Goal: Task Accomplishment & Management: Complete application form

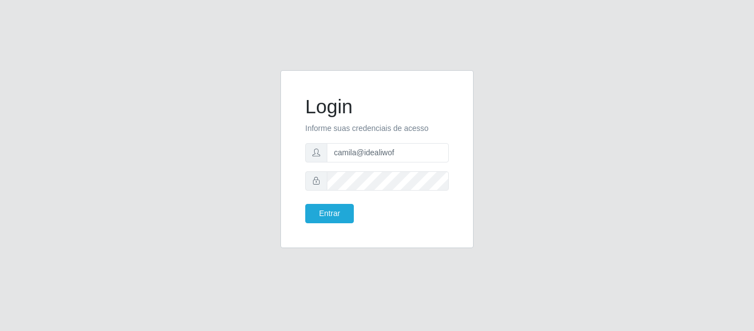
click at [212, 150] on div "Login Informe suas credenciais de acesso camila@idealiwof Entrar" at bounding box center [376, 165] width 629 height 191
type input "camila@carnesecortes"
click at [323, 213] on button "Entrar" at bounding box center [329, 213] width 49 height 19
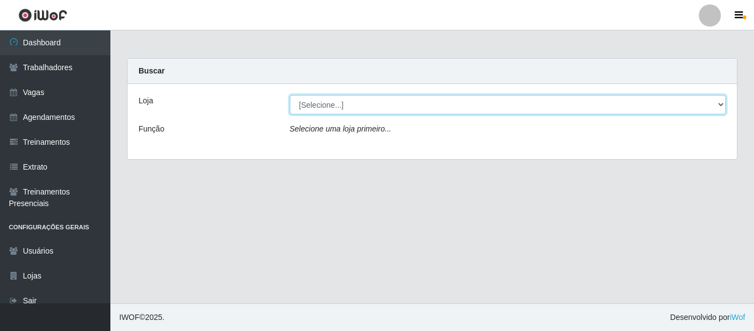
click at [327, 103] on select "[Selecione...] [PERSON_NAME] & [PERSON_NAME]" at bounding box center [508, 104] width 437 height 19
select select "433"
click at [290, 95] on select "[Selecione...] [PERSON_NAME] & [PERSON_NAME]" at bounding box center [508, 104] width 437 height 19
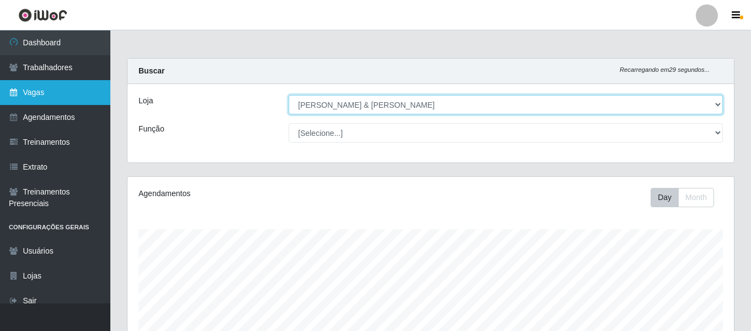
scroll to position [229, 607]
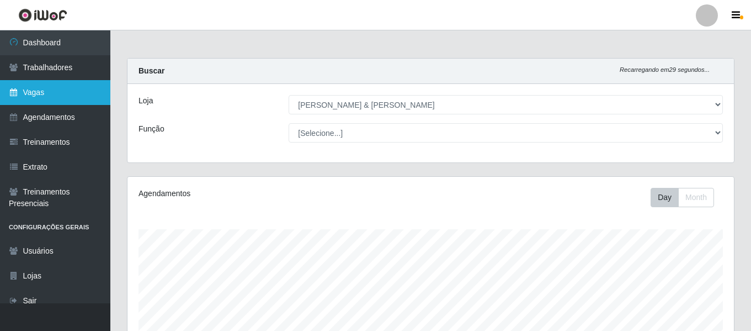
click at [79, 95] on link "Vagas" at bounding box center [55, 92] width 110 height 25
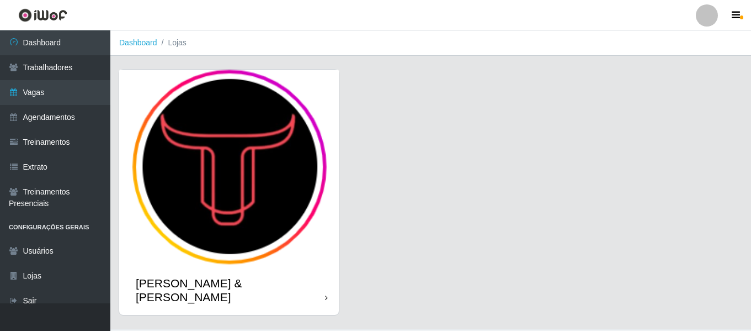
click at [254, 164] on img at bounding box center [229, 167] width 220 height 195
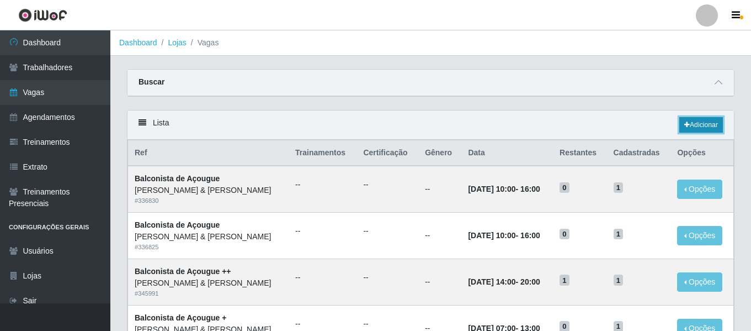
click at [712, 125] on link "Adicionar" at bounding box center [701, 124] width 44 height 15
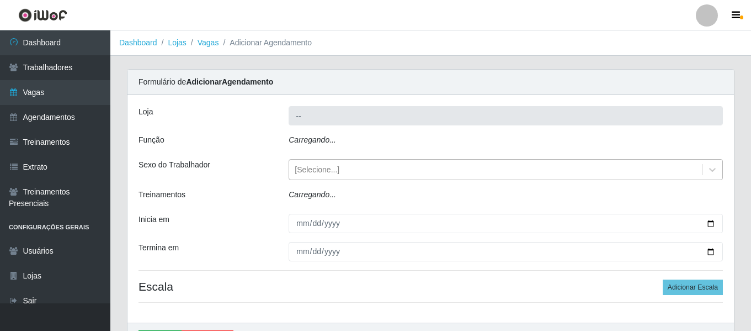
type input "[PERSON_NAME] & [PERSON_NAME]"
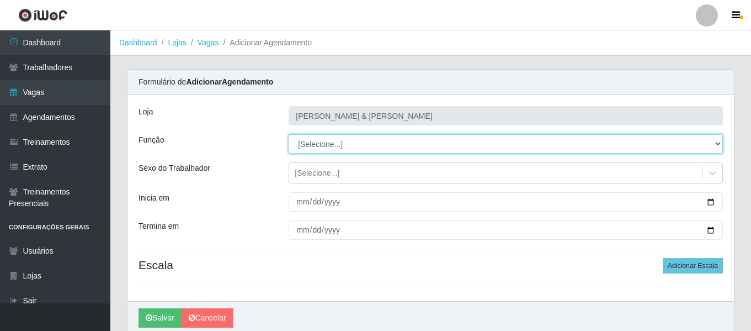
click at [341, 146] on select "[Selecione...] ASG ASG + ASG ++ Balconista de Açougue Balconista de Açougue + B…" at bounding box center [506, 143] width 434 height 19
select select "125"
click at [289, 134] on select "[Selecione...] ASG ASG + ASG ++ Balconista de Açougue Balconista de Açougue + B…" at bounding box center [506, 143] width 434 height 19
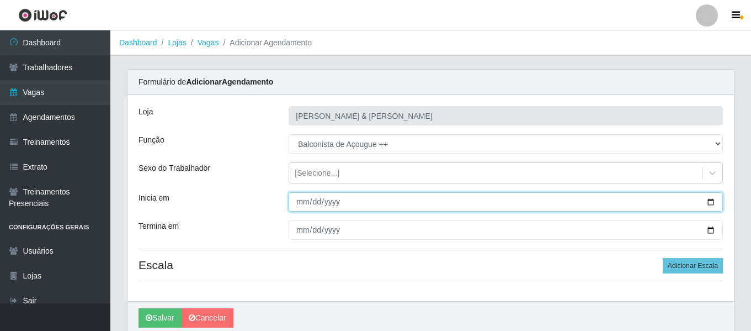
click at [304, 205] on input "Inicia em" at bounding box center [506, 201] width 434 height 19
type input "[DATE]"
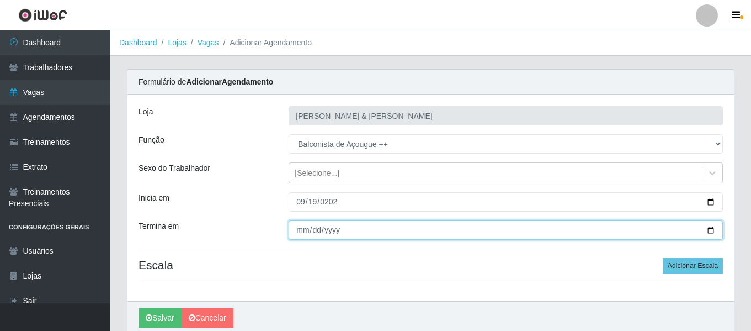
click at [307, 229] on input "Termina em" at bounding box center [506, 229] width 434 height 19
type input "[DATE]"
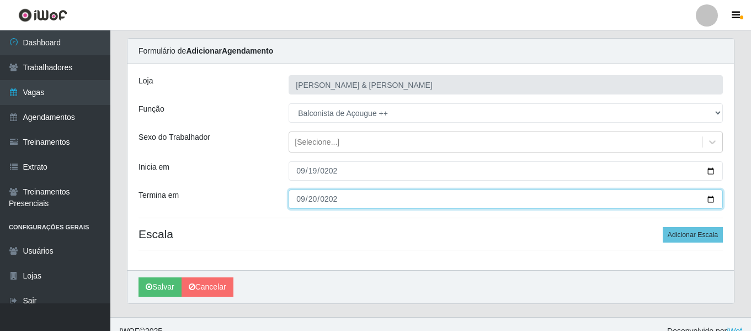
scroll to position [45, 0]
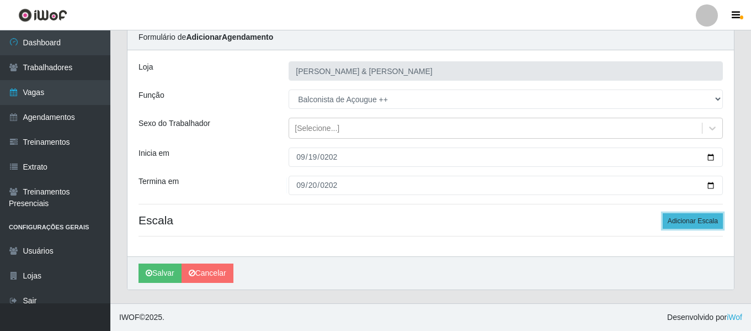
click at [711, 220] on button "Adicionar Escala" at bounding box center [693, 220] width 60 height 15
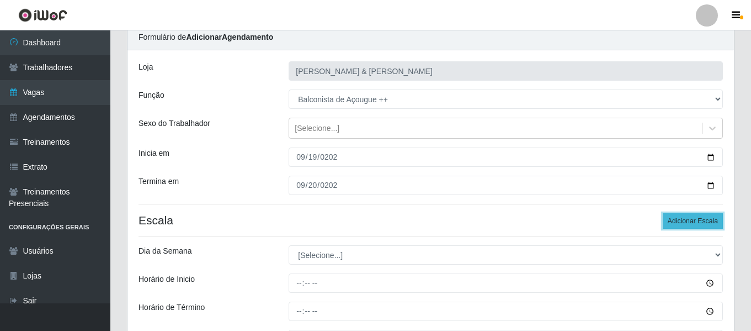
click at [711, 220] on button "Adicionar Escala" at bounding box center [693, 220] width 60 height 15
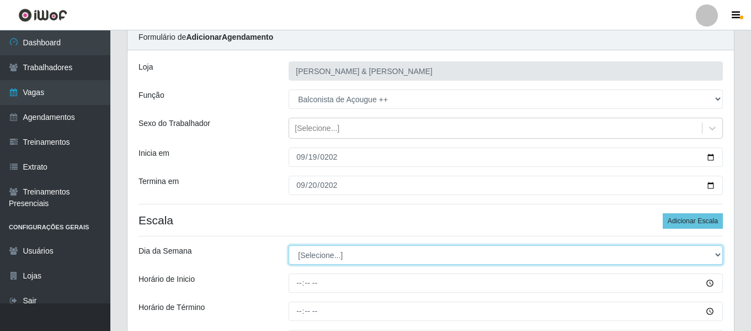
click at [355, 256] on select "[Selecione...] Segunda Terça Quarta Quinta Sexta Sábado Domingo" at bounding box center [506, 254] width 434 height 19
select select "5"
click at [289, 245] on select "[Selecione...] Segunda Terça Quarta Quinta Sexta Sábado Domingo" at bounding box center [506, 254] width 434 height 19
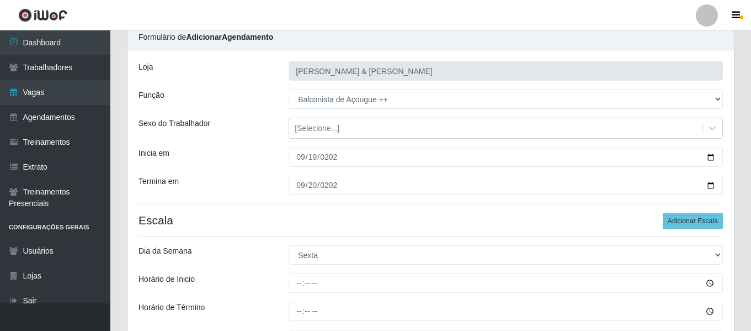
click at [269, 213] on div "Loja Carnes & Cortes Função [Selecione...] ASG ASG + ASG ++ Balconista de Açoug…" at bounding box center [431, 275] width 607 height 450
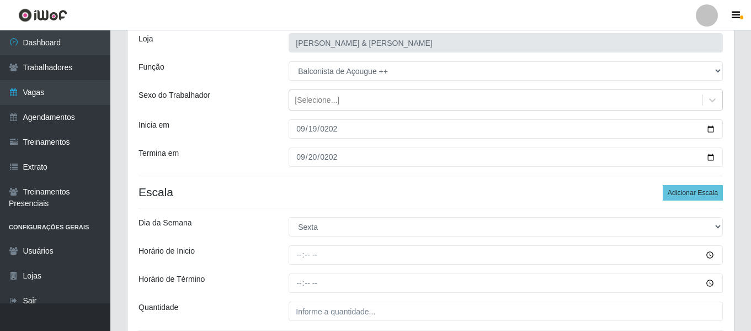
scroll to position [100, 0]
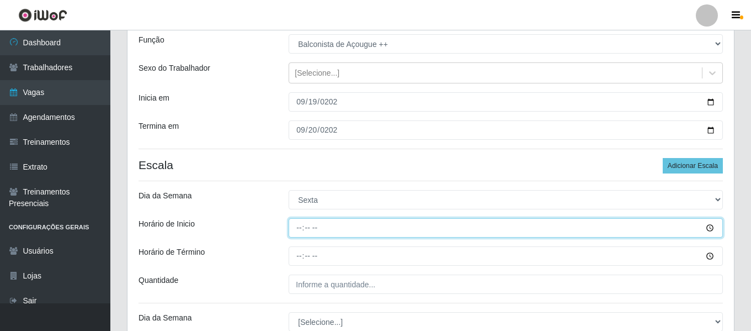
click at [295, 225] on input "Horário de Inicio" at bounding box center [506, 227] width 434 height 19
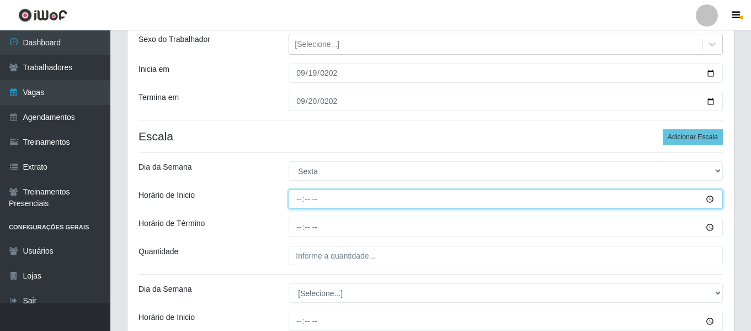
scroll to position [155, 0]
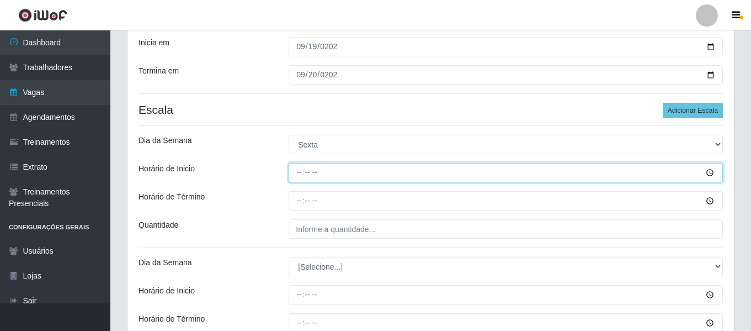
type input "10:00"
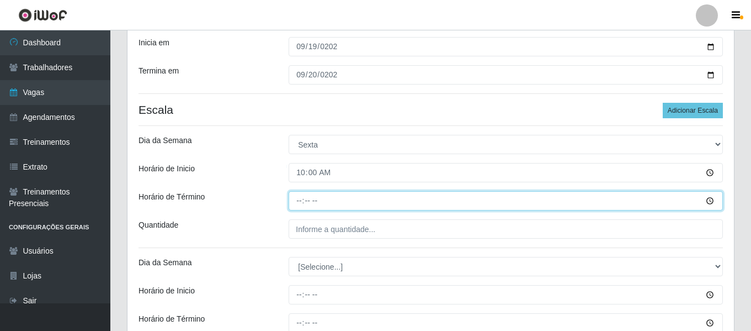
click at [303, 200] on input "Horário de Término" at bounding box center [506, 200] width 434 height 19
type input "16:00"
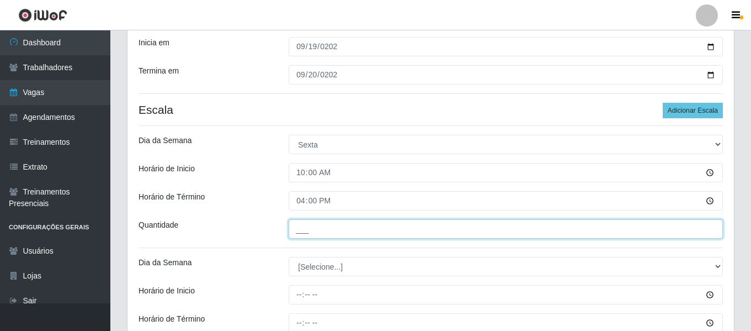
click at [332, 222] on input "___" at bounding box center [506, 228] width 434 height 19
type input "1__"
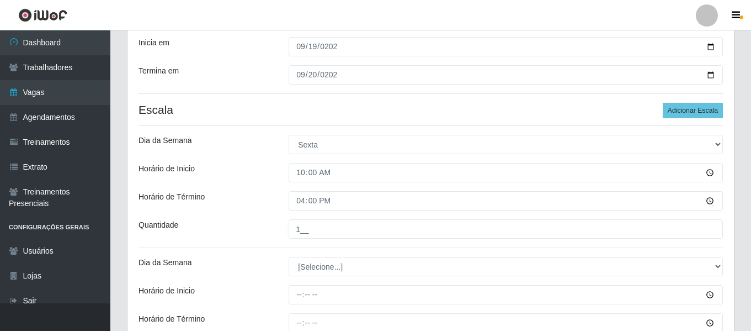
click at [283, 211] on div "Loja Carnes & Cortes Função [Selecione...] ASG ASG + ASG ++ Balconista de Açoug…" at bounding box center [431, 165] width 607 height 450
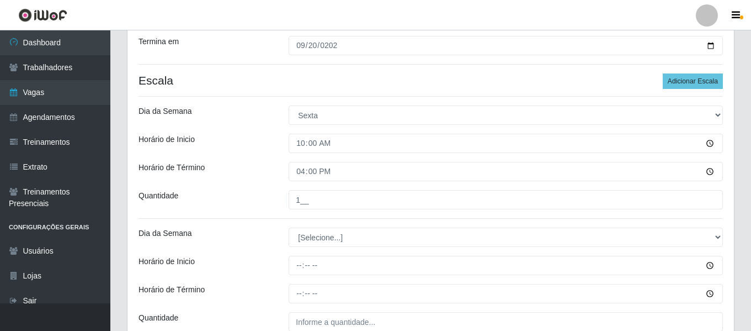
scroll to position [210, 0]
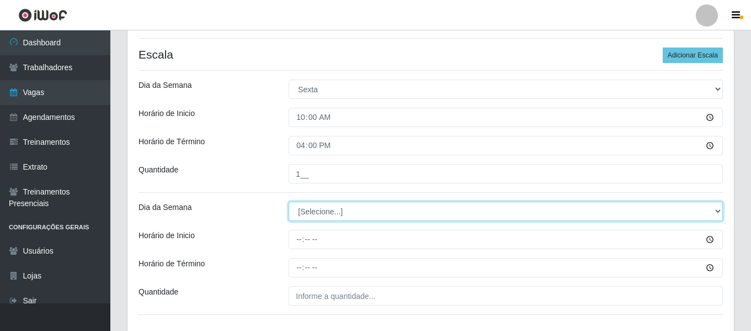
click at [336, 210] on select "[Selecione...] Segunda Terça Quarta Quinta Sexta Sábado Domingo" at bounding box center [506, 210] width 434 height 19
select select "6"
click at [289, 201] on select "[Selecione...] Segunda Terça Quarta Quinta Sexta Sábado Domingo" at bounding box center [506, 210] width 434 height 19
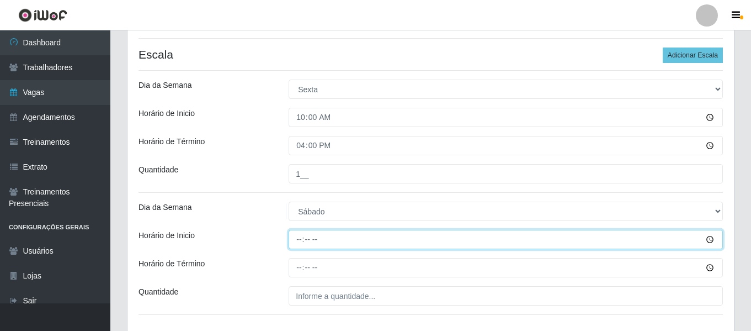
click at [299, 243] on input "Horário de Inicio" at bounding box center [506, 239] width 434 height 19
type input "10:00"
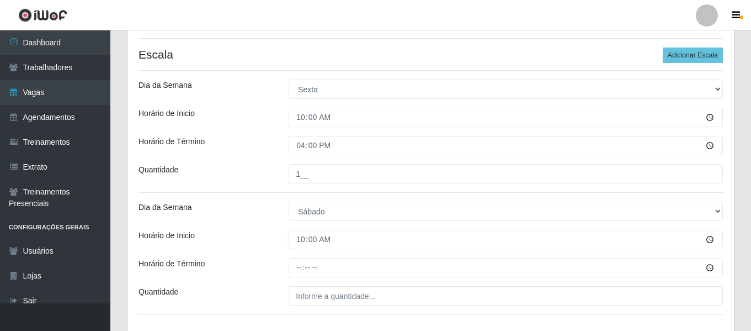
click at [299, 257] on div "Loja Carnes & Cortes Função [Selecione...] ASG ASG + ASG ++ Balconista de Açoug…" at bounding box center [431, 110] width 607 height 450
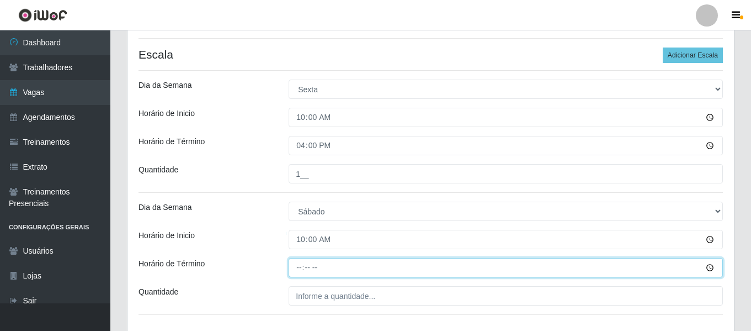
click at [298, 265] on input "Horário de Término" at bounding box center [506, 267] width 434 height 19
type input "16:00"
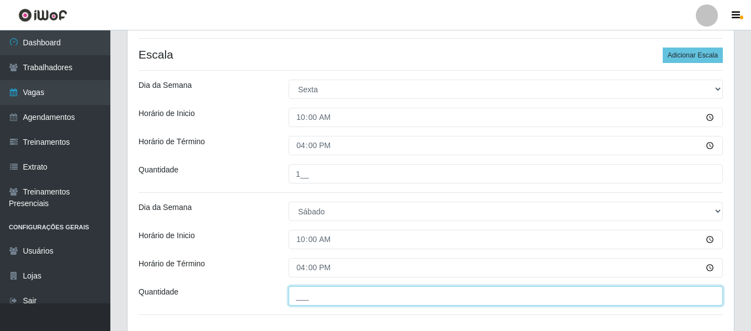
click at [309, 297] on input "___" at bounding box center [506, 295] width 434 height 19
type input "1__"
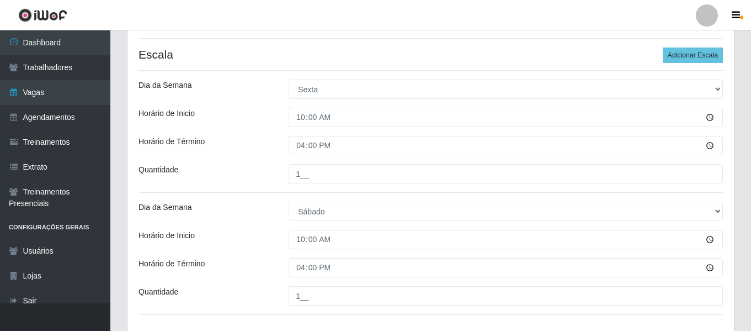
click at [230, 236] on div "Horário de Inicio" at bounding box center [205, 239] width 150 height 19
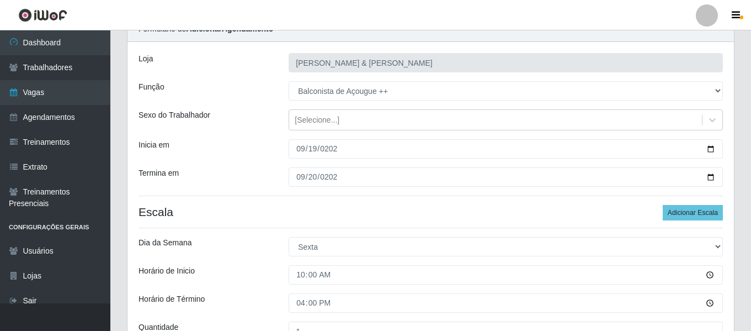
scroll to position [276, 0]
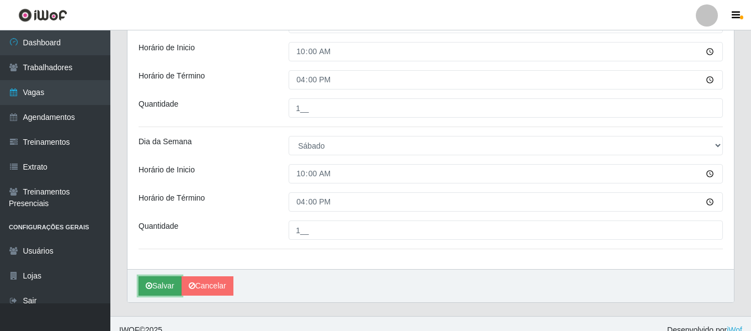
click at [162, 281] on button "Salvar" at bounding box center [160, 285] width 43 height 19
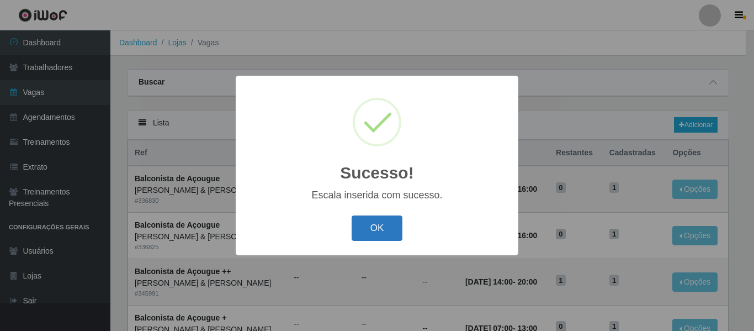
click at [388, 218] on button "OK" at bounding box center [377, 228] width 51 height 26
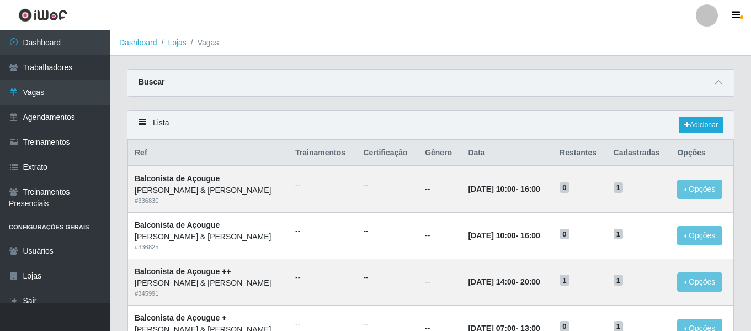
click at [706, 12] on div at bounding box center [707, 15] width 22 height 22
click at [666, 83] on button "Sair" at bounding box center [685, 86] width 99 height 23
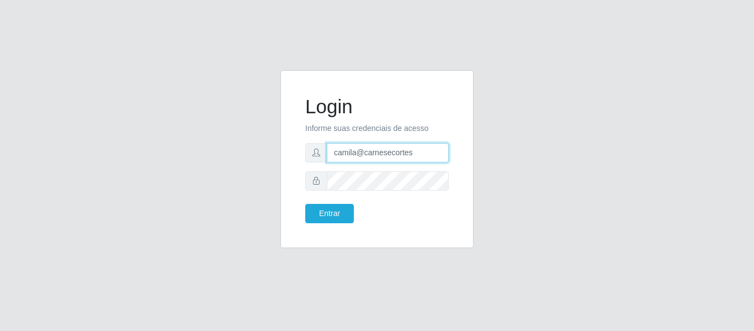
drag, startPoint x: 418, startPoint y: 155, endPoint x: 298, endPoint y: 157, distance: 120.3
click at [298, 157] on div "Login Informe suas credenciais de acesso camila@carnesecortes Entrar" at bounding box center [377, 159] width 166 height 150
type input "camil"
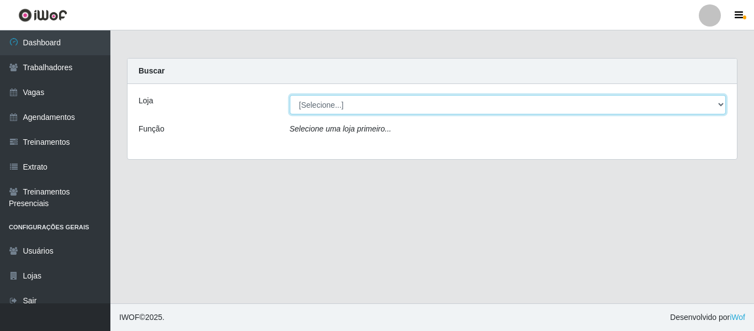
click at [307, 99] on select "[Selecione...] Super Quaresma Hortifruti" at bounding box center [508, 104] width 437 height 19
select select "511"
click at [290, 95] on select "[Selecione...] Super Quaresma Hortifruti" at bounding box center [508, 104] width 437 height 19
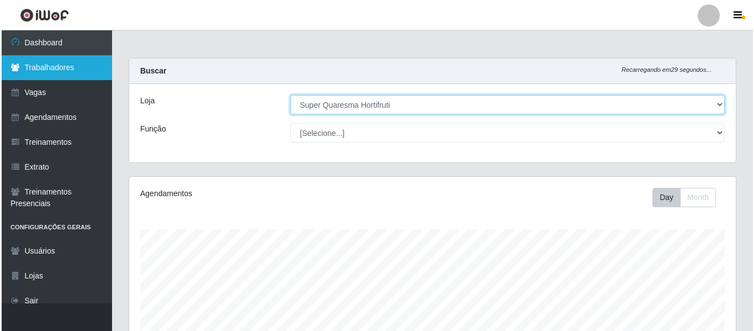
scroll to position [229, 607]
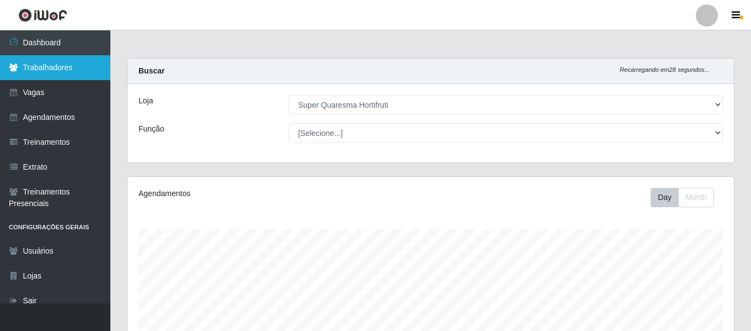
click at [67, 76] on link "Trabalhadores" at bounding box center [55, 67] width 110 height 25
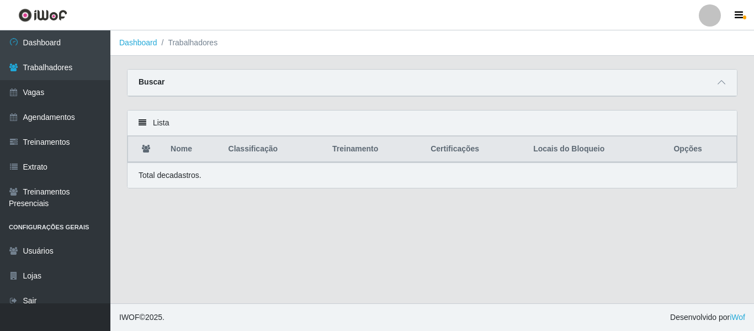
click at [721, 76] on div "Buscar" at bounding box center [432, 83] width 609 height 26
click at [720, 82] on icon at bounding box center [722, 82] width 8 height 8
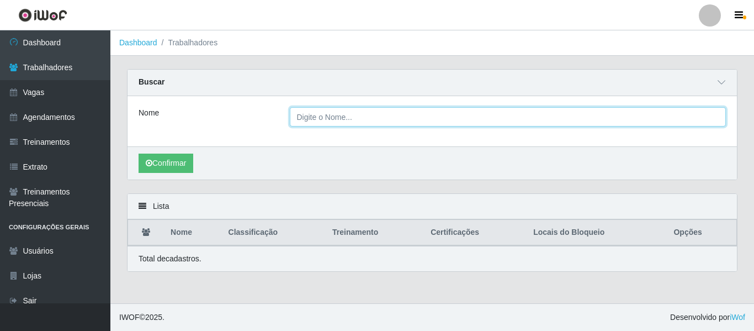
click at [525, 119] on input "Nome" at bounding box center [508, 116] width 437 height 19
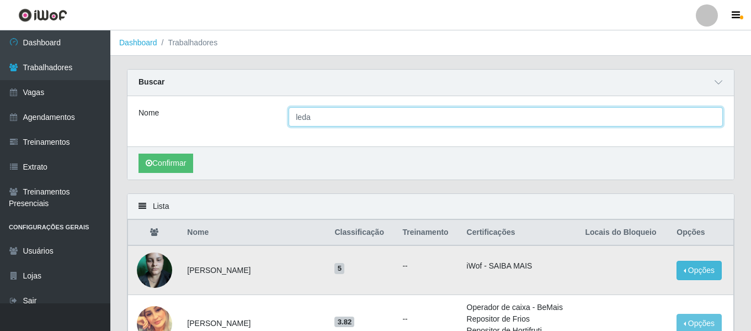
type input "leda"
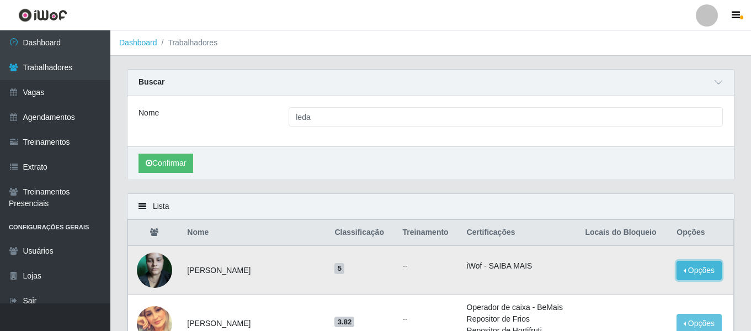
click at [705, 264] on button "Opções" at bounding box center [699, 270] width 45 height 19
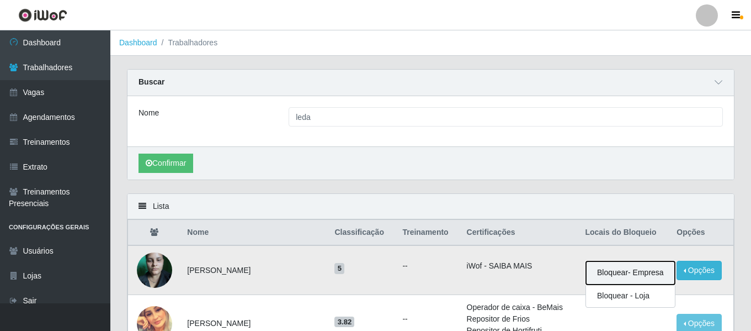
click at [645, 268] on button "Bloquear - Empresa" at bounding box center [630, 272] width 89 height 23
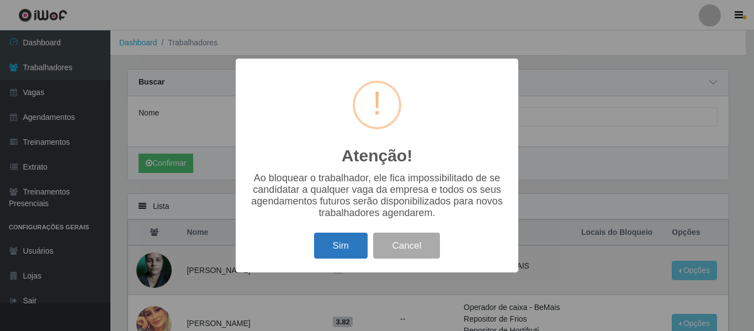
click at [354, 251] on button "Sim" at bounding box center [341, 245] width 54 height 26
